Goal: Navigation & Orientation: Find specific page/section

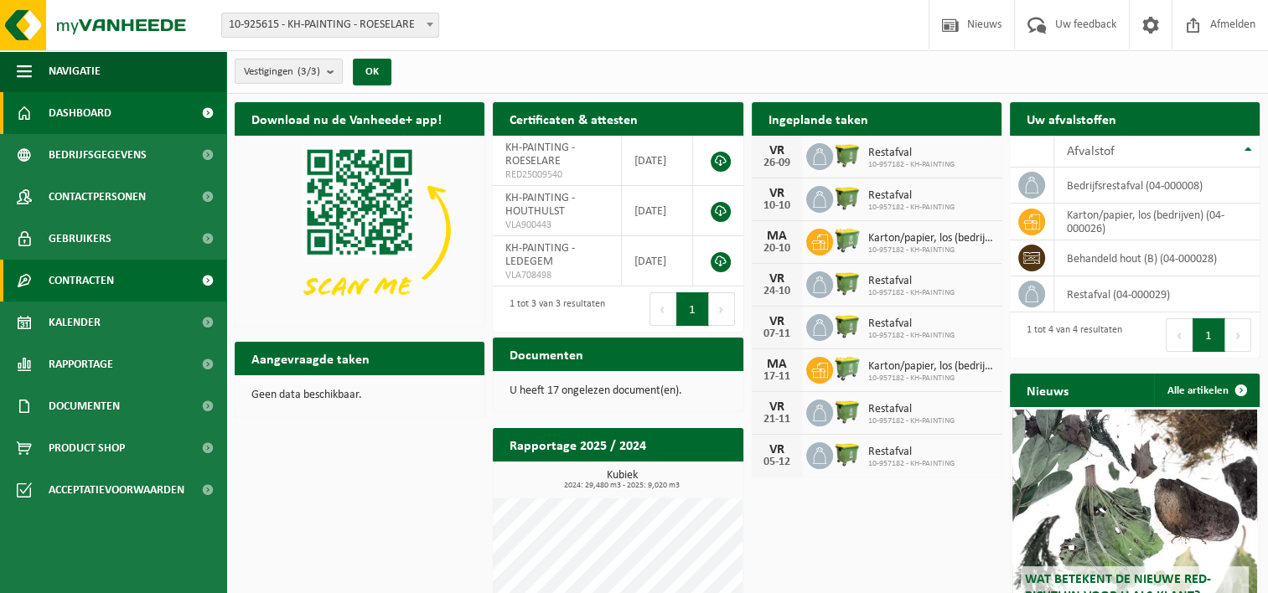
click at [121, 292] on link "Contracten" at bounding box center [113, 281] width 226 height 42
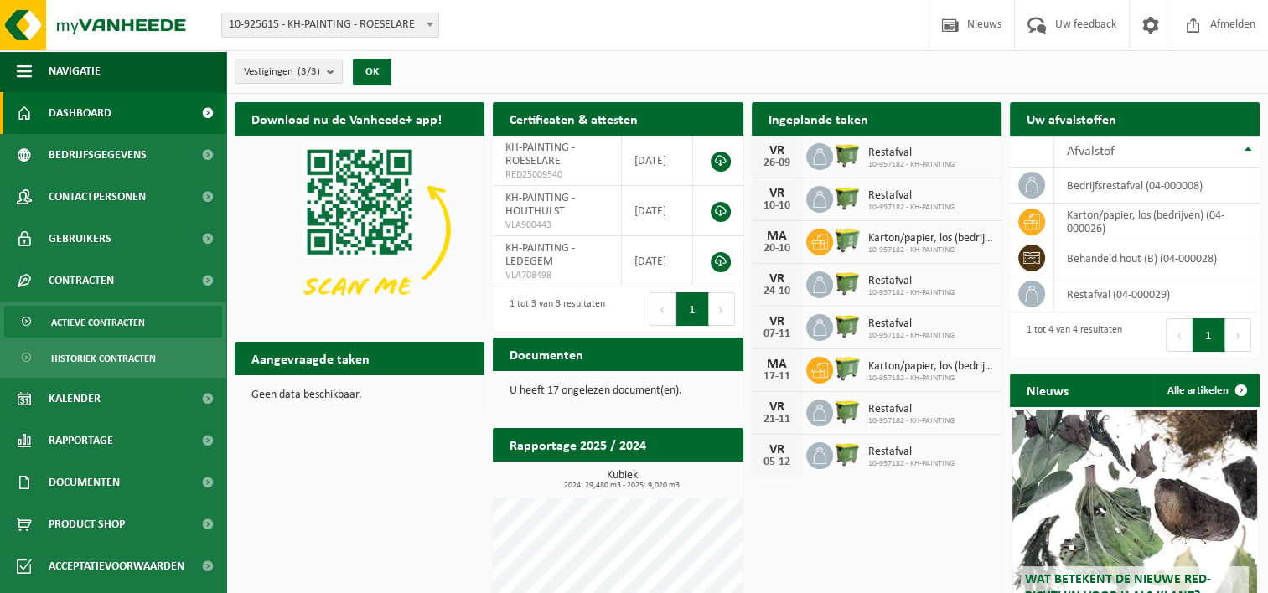
click at [110, 324] on span "Actieve contracten" at bounding box center [98, 323] width 94 height 32
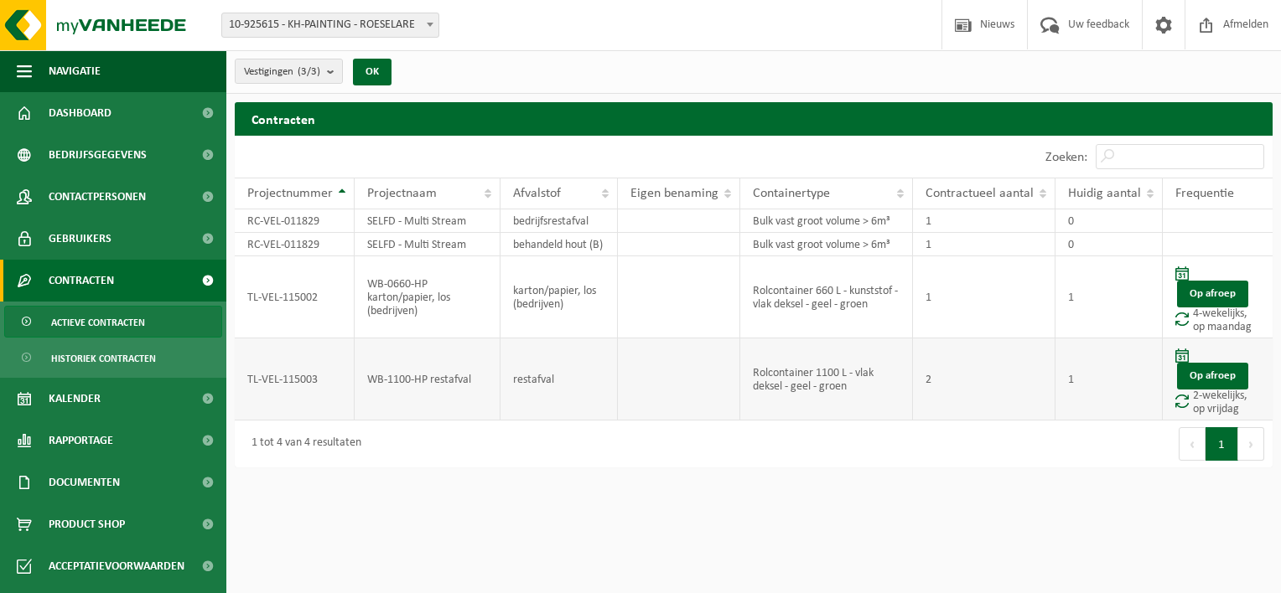
click at [503, 372] on td "restafval" at bounding box center [559, 380] width 118 height 82
click at [543, 371] on td "restafval" at bounding box center [559, 380] width 118 height 82
click at [776, 372] on td "Rolcontainer 1100 L - vlak deksel - geel - groen" at bounding box center [826, 380] width 173 height 82
drag, startPoint x: 803, startPoint y: 251, endPoint x: 553, endPoint y: 298, distance: 254.1
click at [567, 302] on td "karton/papier, los (bedrijven)" at bounding box center [559, 297] width 118 height 82
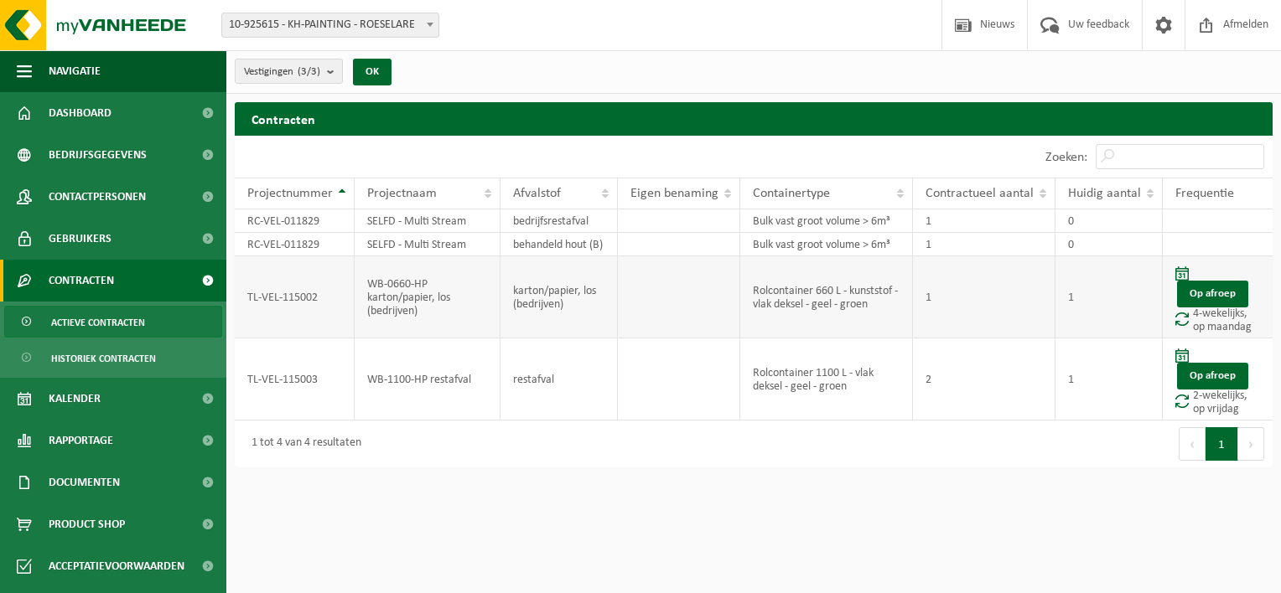
click at [422, 291] on td "WB-0660-HP karton/papier, los (bedrijven)" at bounding box center [428, 297] width 146 height 82
click at [313, 292] on td "TL-VEL-115002" at bounding box center [295, 297] width 120 height 82
click at [478, 291] on td "WB-0660-HP karton/papier, los (bedrijven)" at bounding box center [428, 297] width 146 height 82
click at [565, 284] on td "karton/papier, los (bedrijven)" at bounding box center [559, 297] width 118 height 82
click at [567, 286] on td "karton/papier, los (bedrijven)" at bounding box center [559, 297] width 118 height 82
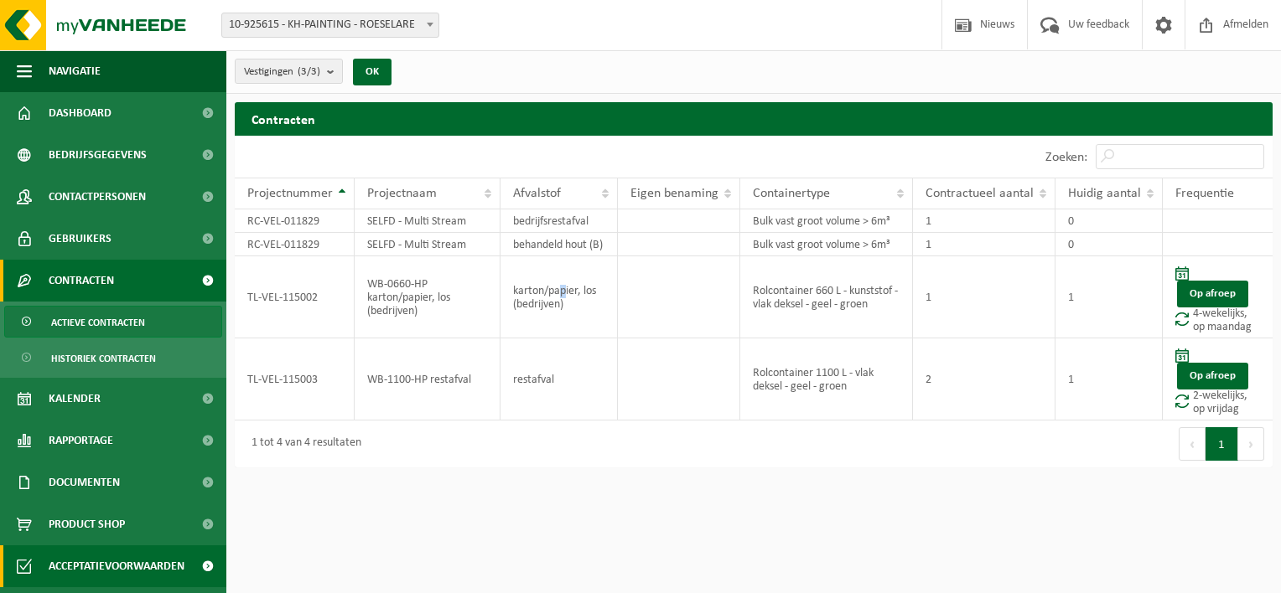
click at [137, 568] on span "Acceptatievoorwaarden" at bounding box center [117, 567] width 136 height 42
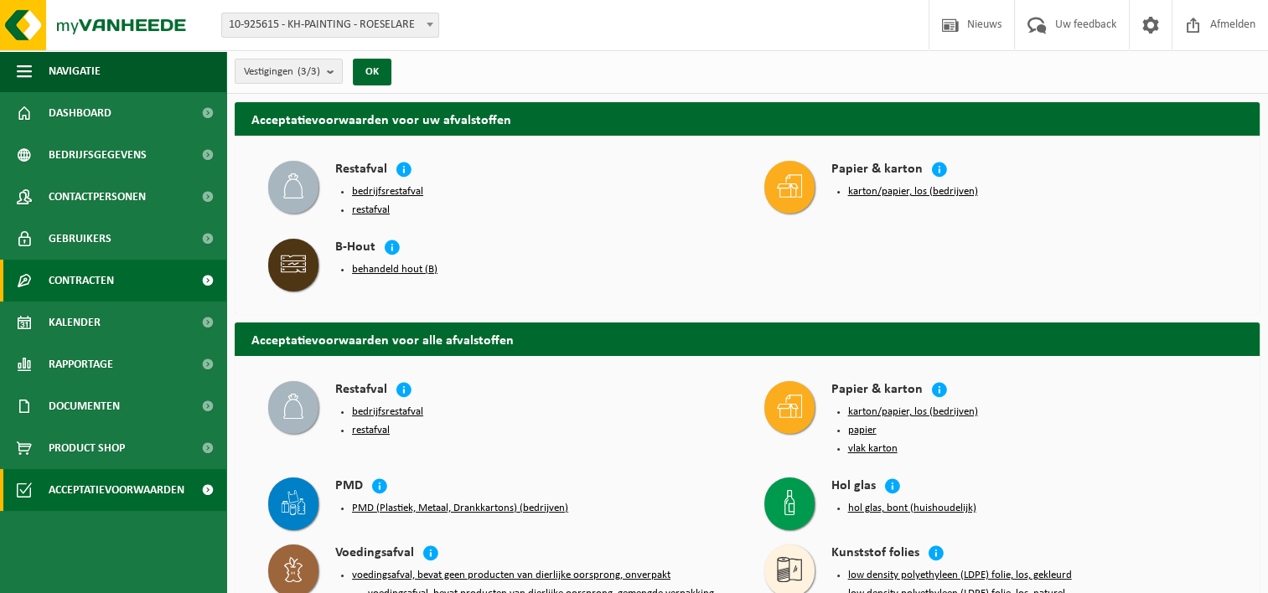
click at [204, 277] on span at bounding box center [208, 281] width 38 height 42
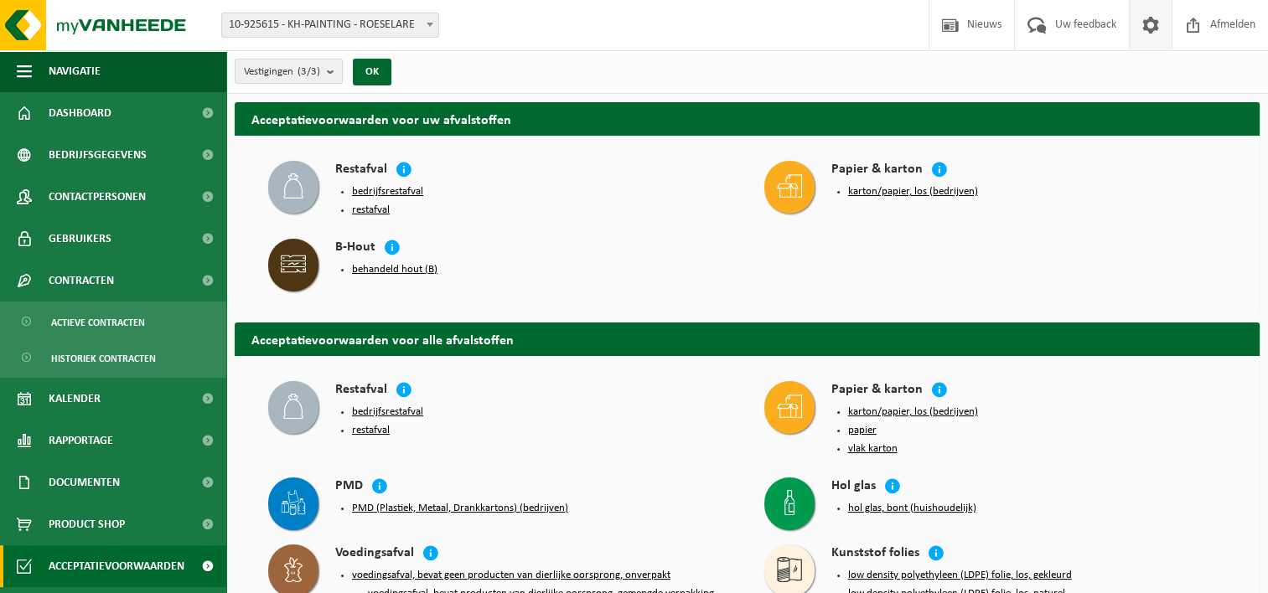
click at [1145, 23] on span at bounding box center [1150, 24] width 25 height 49
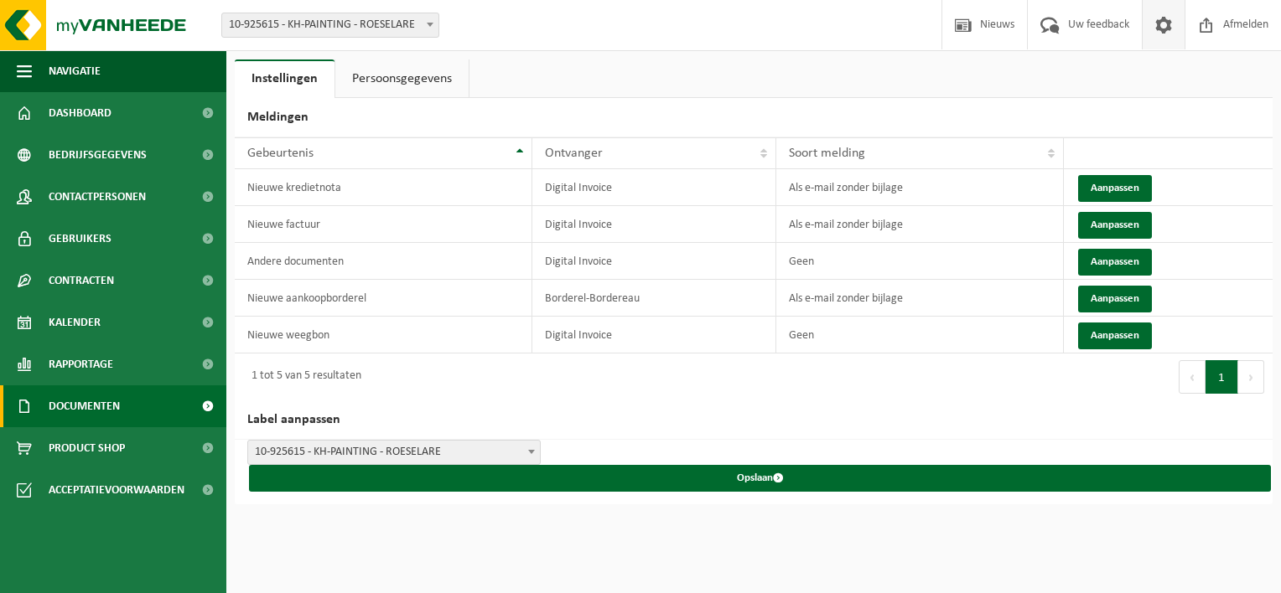
click at [154, 406] on link "Documenten" at bounding box center [113, 407] width 226 height 42
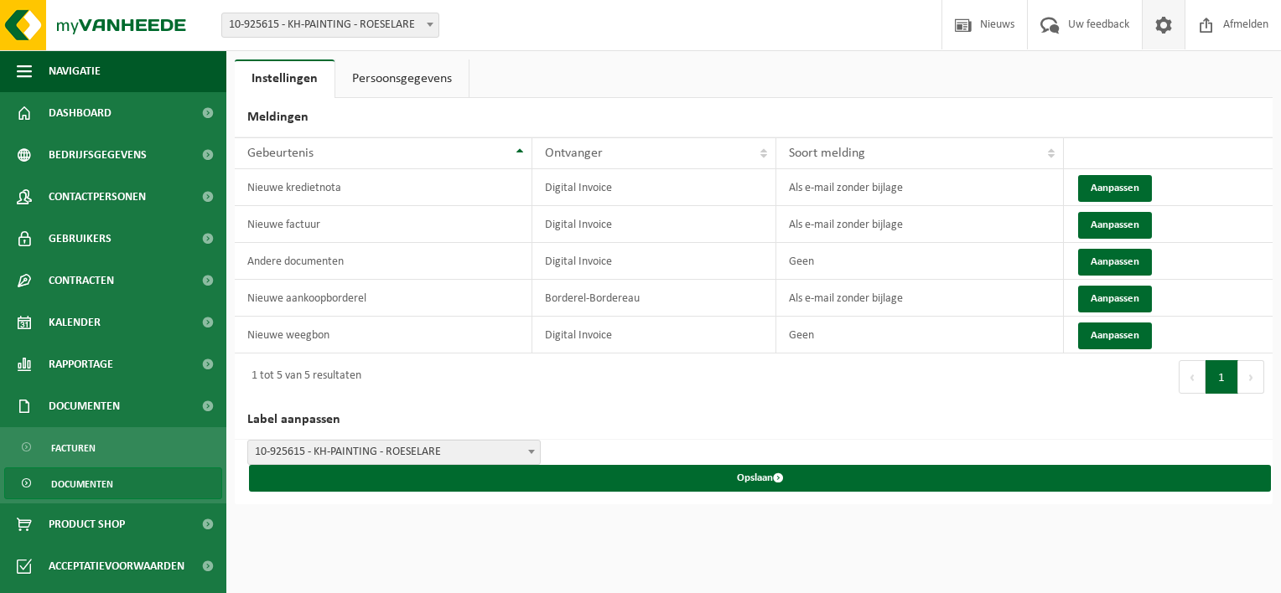
click at [107, 483] on span "Documenten" at bounding box center [82, 485] width 62 height 32
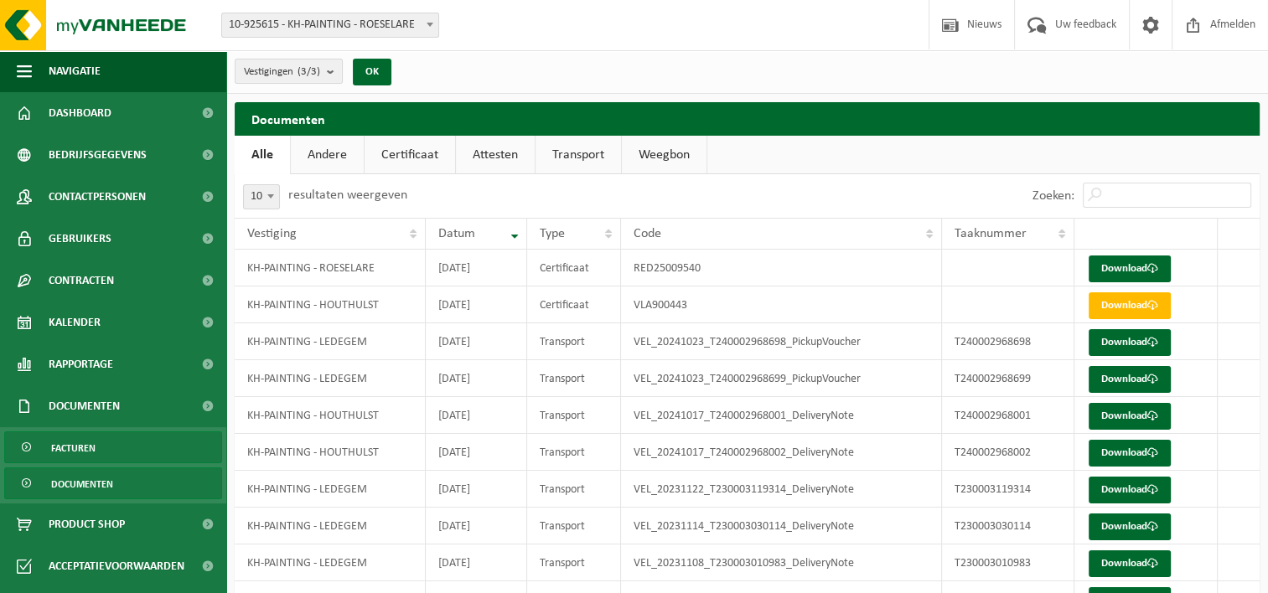
click at [68, 446] on span "Facturen" at bounding box center [73, 448] width 44 height 32
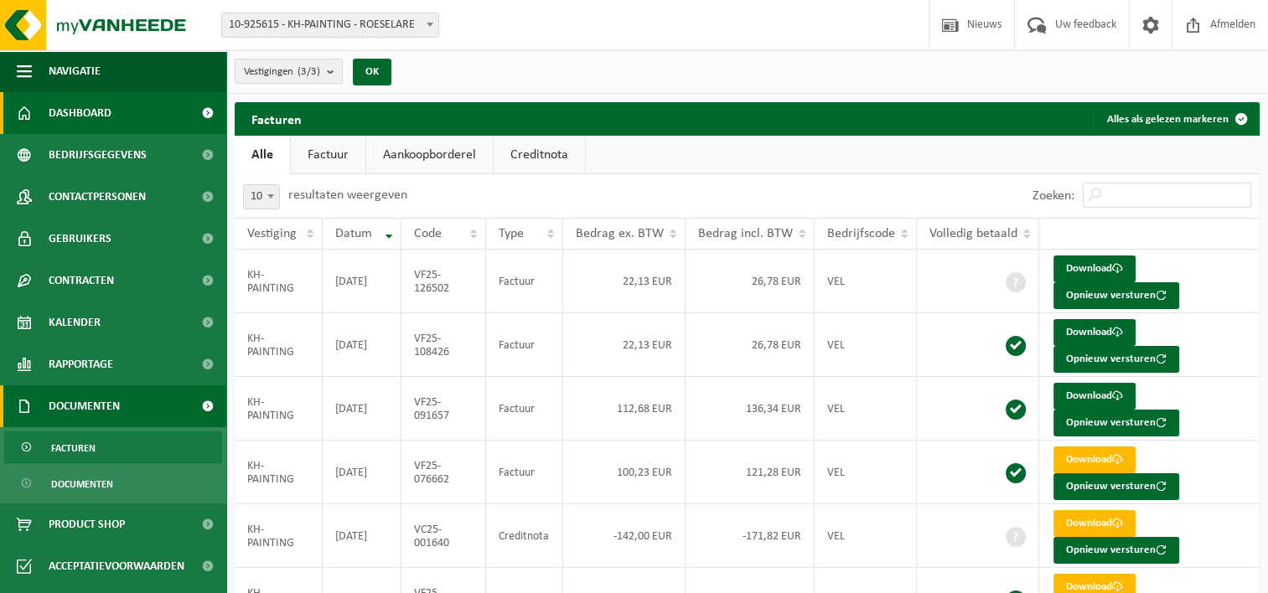
click at [91, 114] on span "Dashboard" at bounding box center [80, 113] width 63 height 42
